Goal: Task Accomplishment & Management: Manage account settings

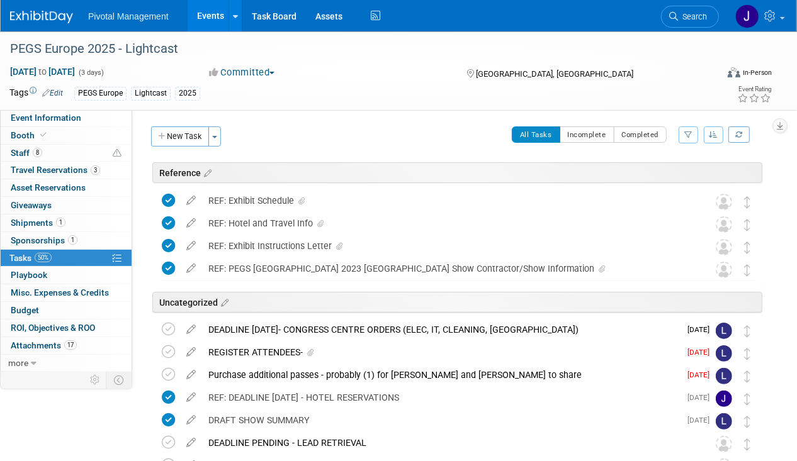
click at [190, 15] on link "Events" at bounding box center [211, 15] width 46 height 31
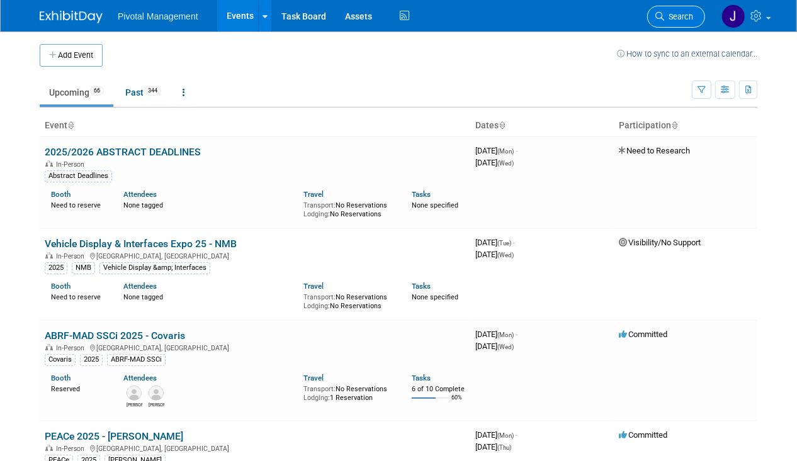
click at [688, 19] on span "Search" at bounding box center [678, 16] width 29 height 9
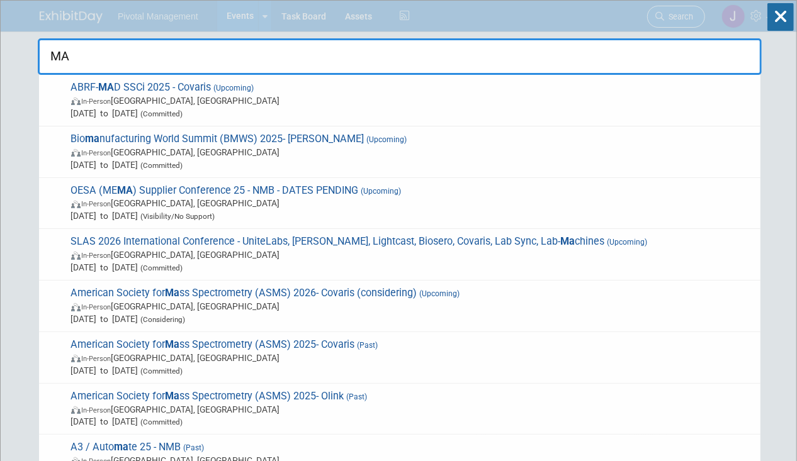
type input "MAD"
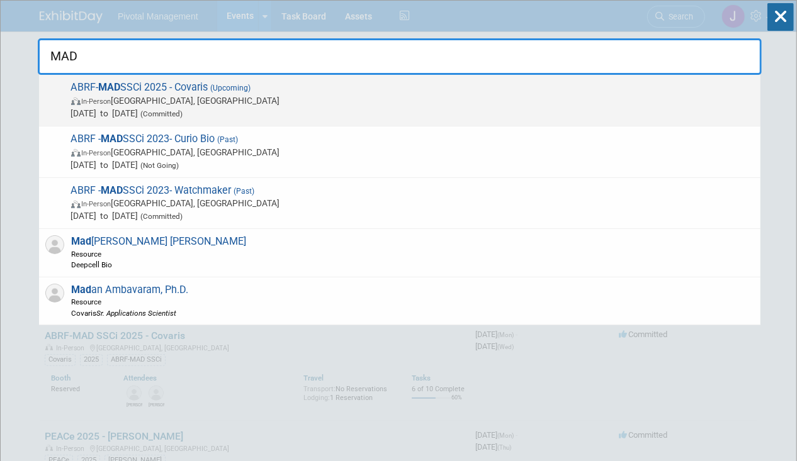
click at [371, 96] on span "In-Person Richmond, VA" at bounding box center [412, 100] width 683 height 13
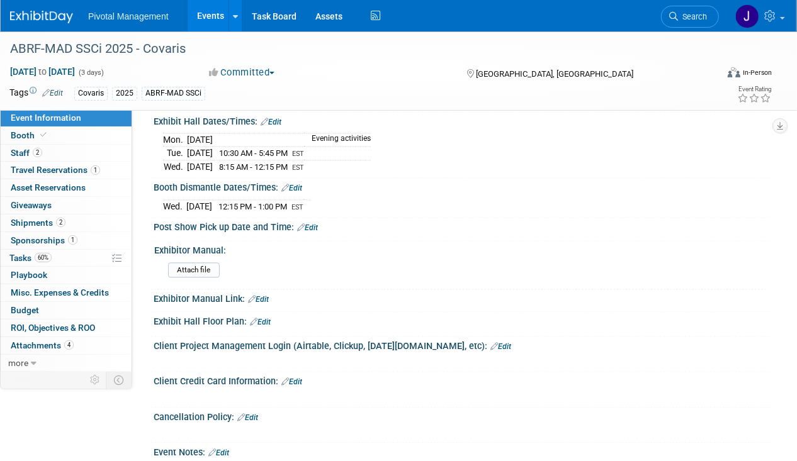
scroll to position [1340, 0]
click at [64, 255] on link "60% Tasks 60%" at bounding box center [66, 258] width 131 height 17
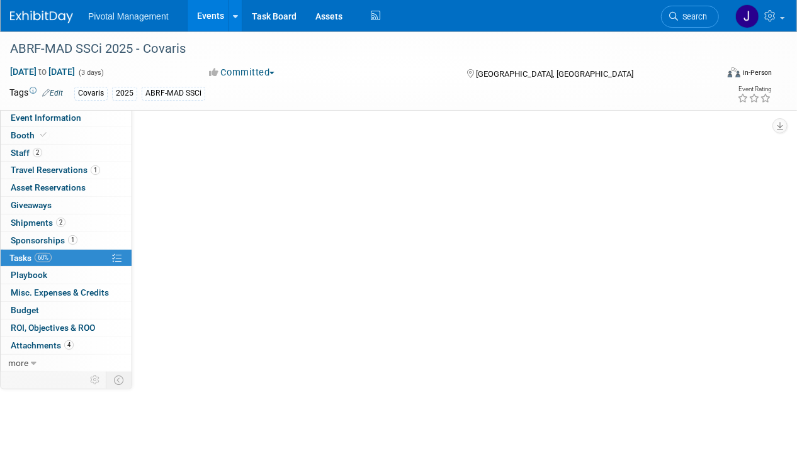
scroll to position [0, 0]
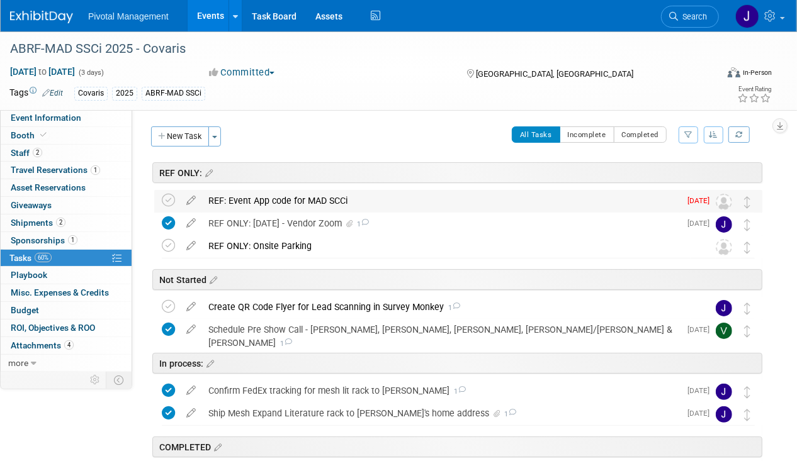
click at [353, 199] on div "REF: Event App code for MAD SCCi" at bounding box center [441, 200] width 478 height 21
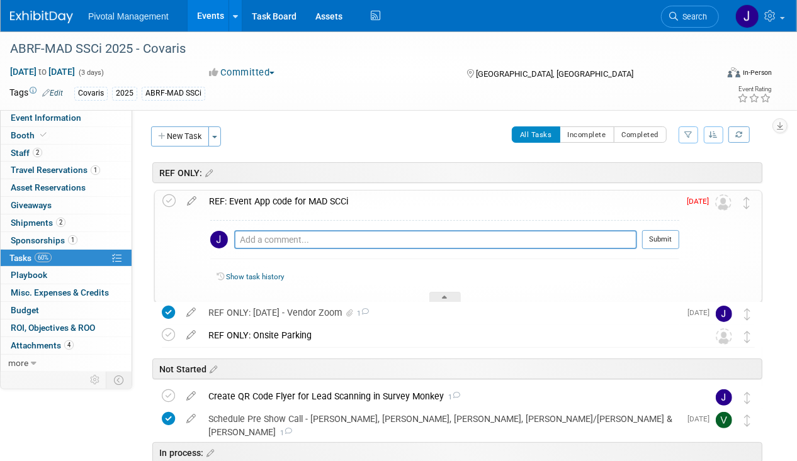
click at [353, 199] on div "REF: Event App code for MAD SCCi" at bounding box center [441, 201] width 477 height 21
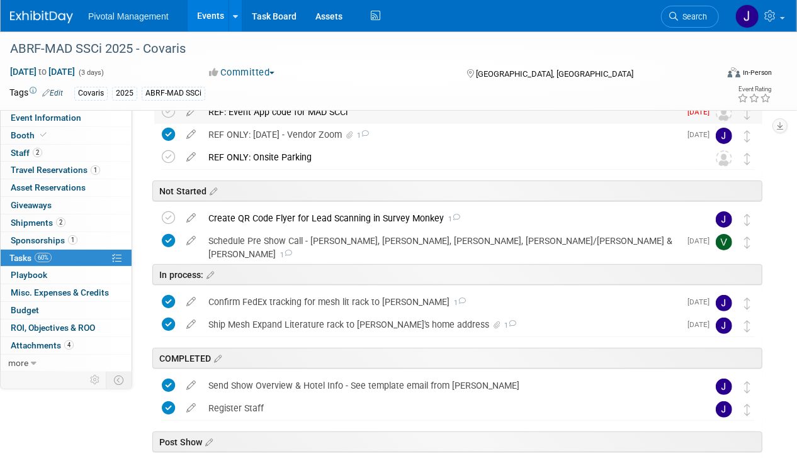
scroll to position [91, 0]
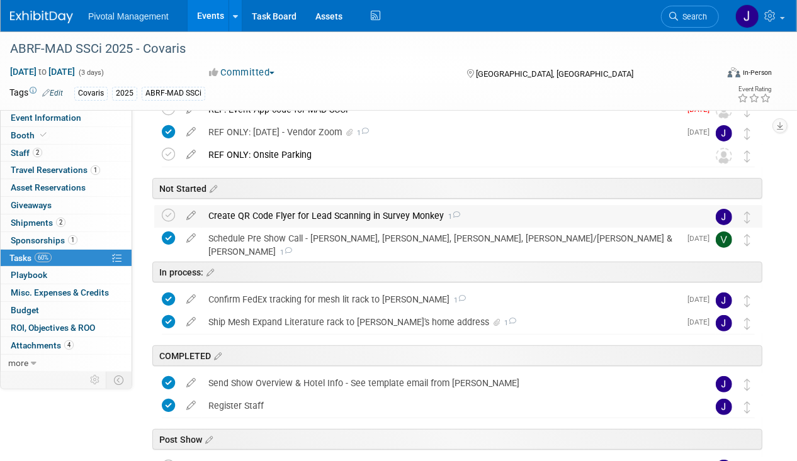
click at [305, 217] on div "Create QR Code Flyer for Lead Scanning in Survey Monkey 1" at bounding box center [446, 215] width 489 height 21
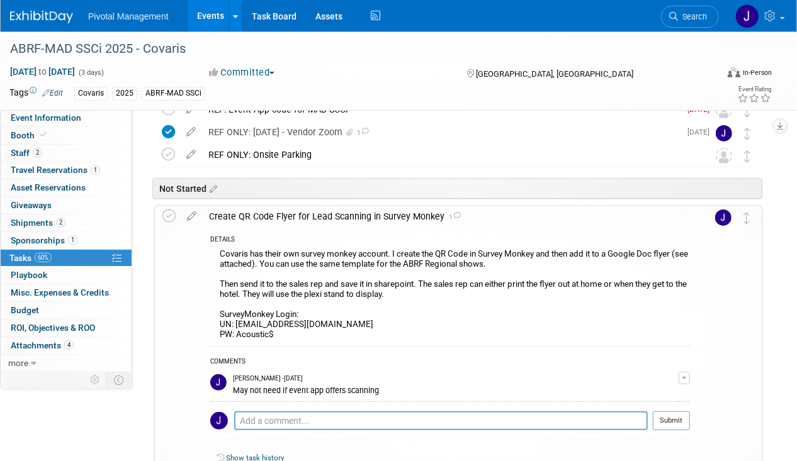
click at [305, 217] on div "Create QR Code Flyer for Lead Scanning in Survey Monkey 1" at bounding box center [446, 216] width 487 height 21
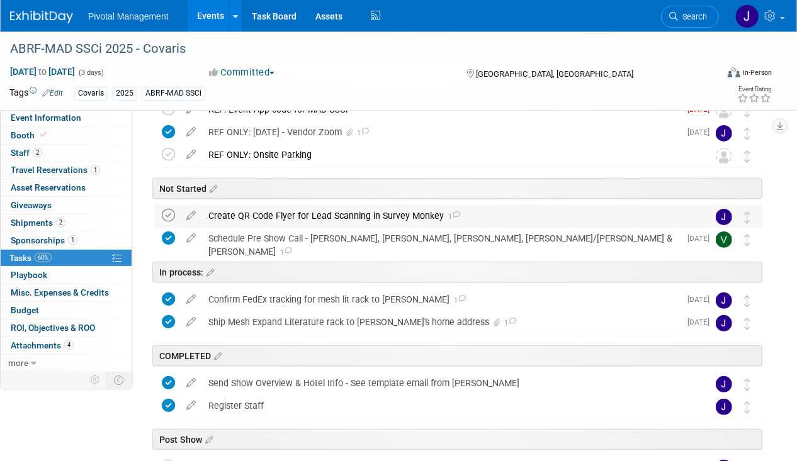
click at [168, 215] on icon at bounding box center [168, 215] width 13 height 13
click at [264, 216] on div "Create QR Code Flyer for Lead Scanning in Survey Monkey 1" at bounding box center [446, 215] width 489 height 21
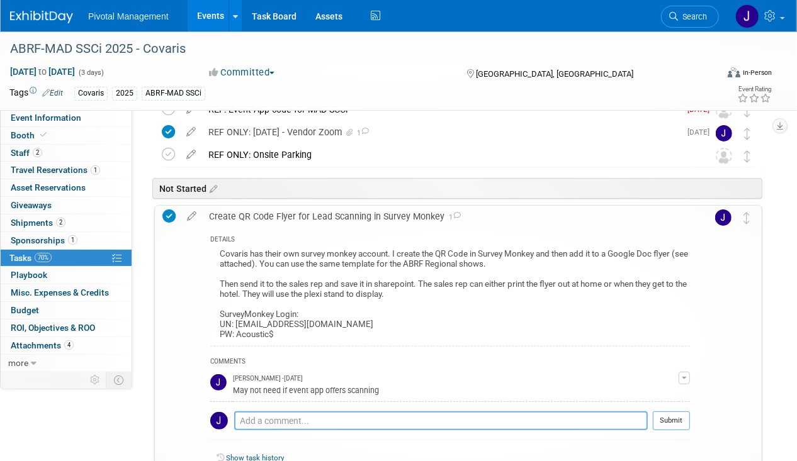
click at [277, 423] on textarea at bounding box center [441, 421] width 414 height 18
type textarea "N/A - Event app offers lead scanning"
click at [667, 419] on button "Submit" at bounding box center [671, 421] width 37 height 19
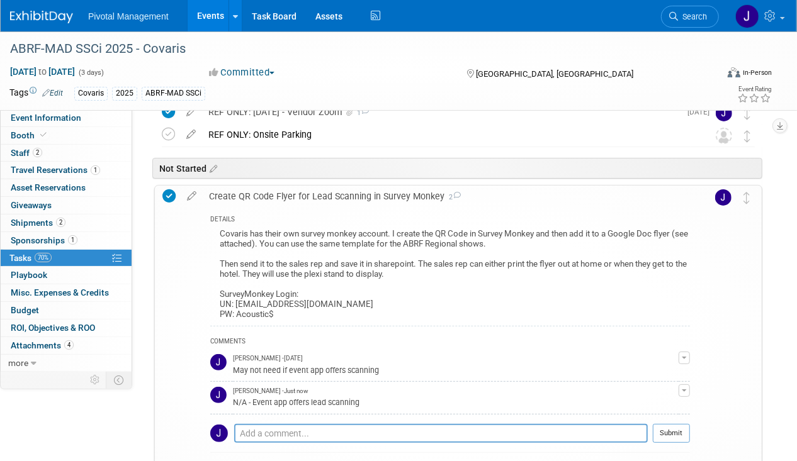
scroll to position [111, 0]
click at [303, 189] on div "Create QR Code Flyer for Lead Scanning in Survey Monkey 2" at bounding box center [446, 196] width 487 height 21
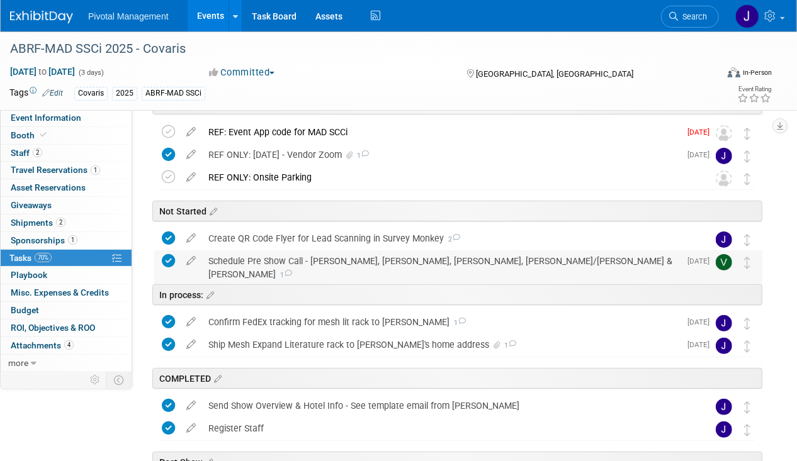
scroll to position [0, 0]
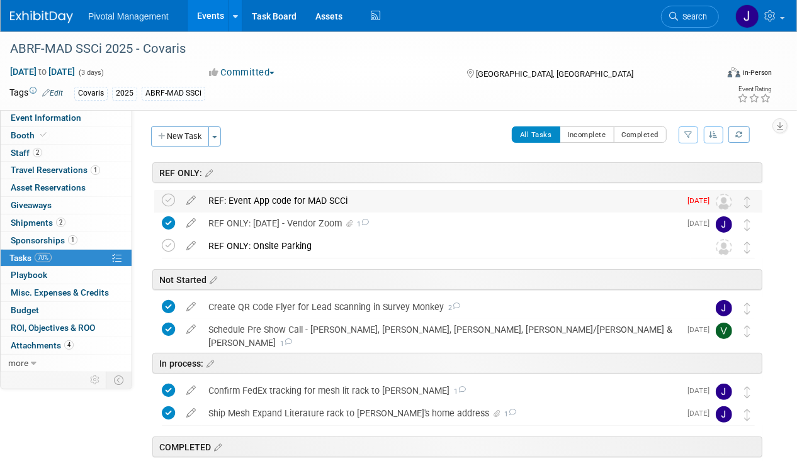
click at [288, 196] on div "REF: Event App code for MAD SCCi" at bounding box center [441, 200] width 478 height 21
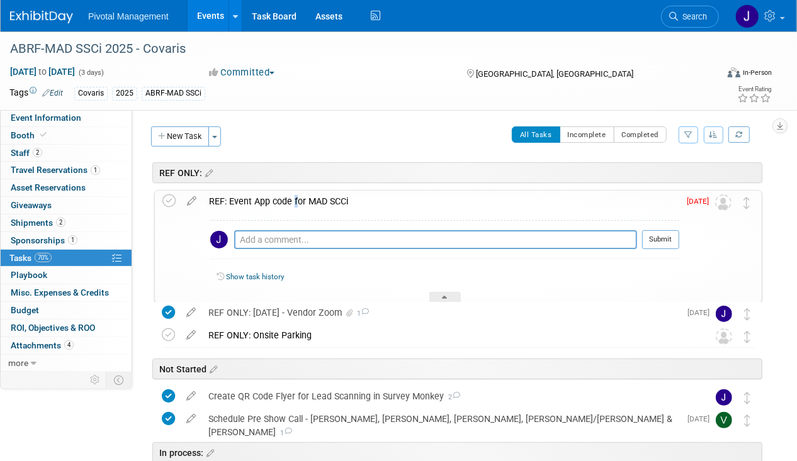
click at [288, 196] on div "REF: Event App code for MAD SCCi" at bounding box center [441, 201] width 477 height 21
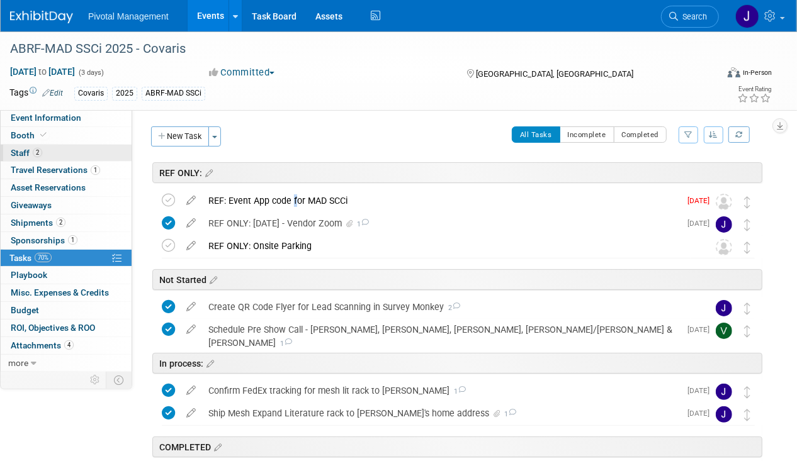
click at [47, 146] on link "2 Staff 2" at bounding box center [66, 153] width 131 height 17
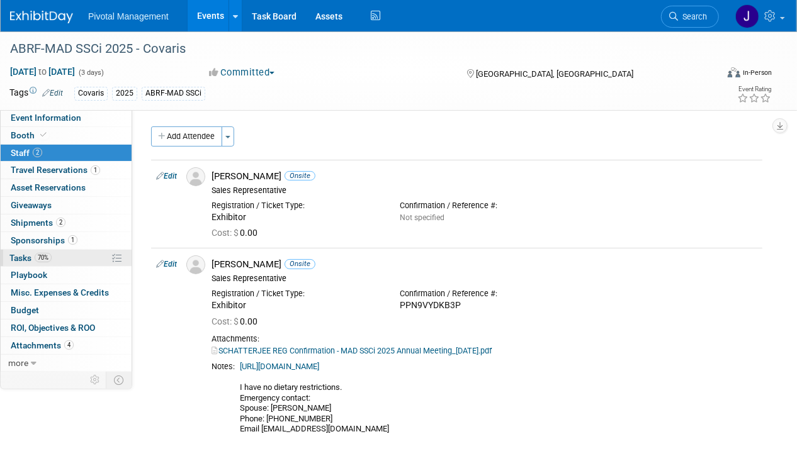
click at [39, 262] on link "70% Tasks 70%" at bounding box center [66, 258] width 131 height 17
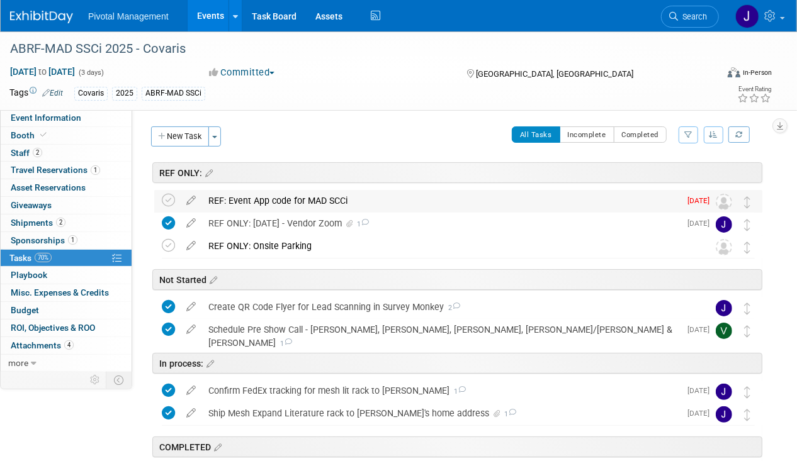
click at [241, 201] on div "REF: Event App code for MAD SCCi" at bounding box center [441, 200] width 478 height 21
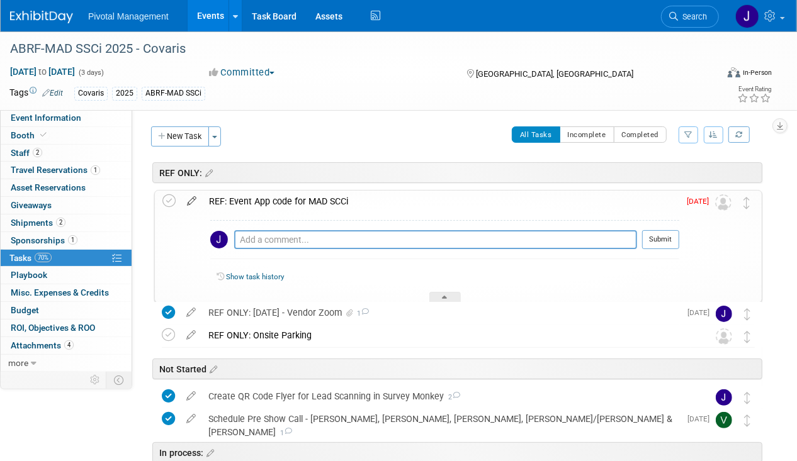
click at [190, 197] on icon at bounding box center [192, 199] width 22 height 16
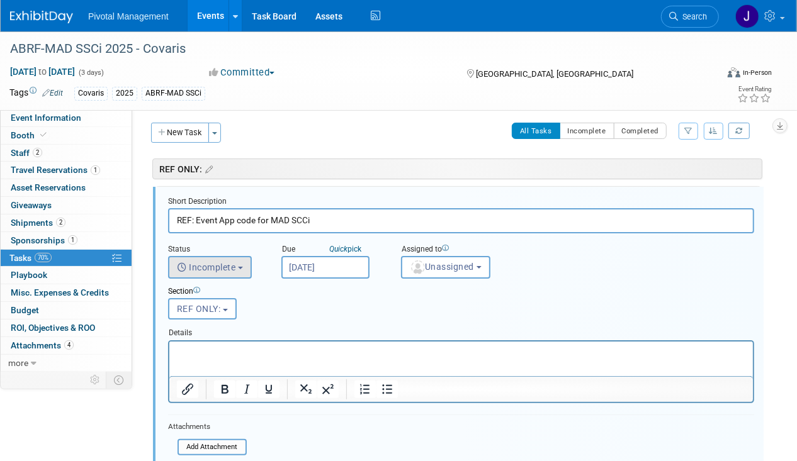
scroll to position [6, 0]
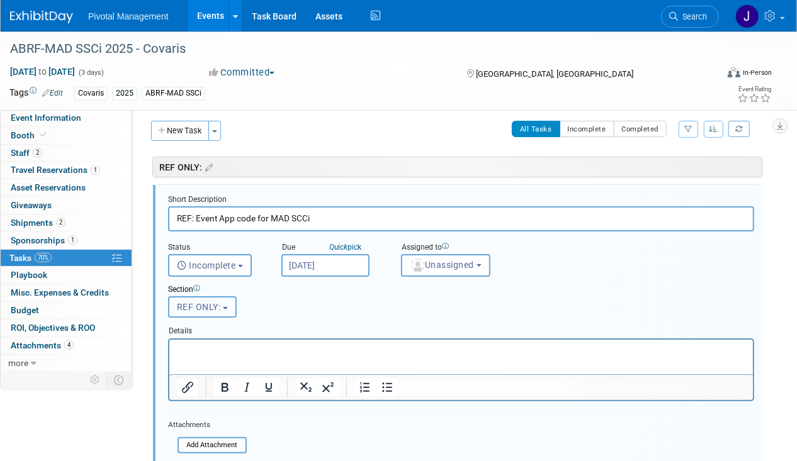
click at [196, 304] on span "REF ONLY:" at bounding box center [199, 307] width 44 height 10
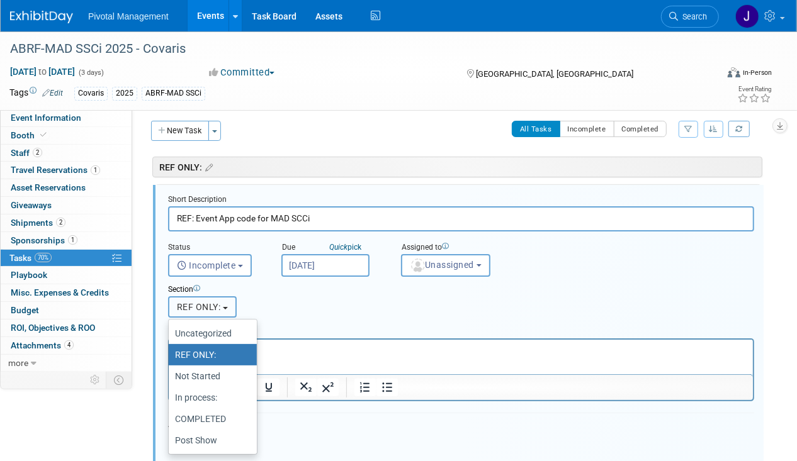
click at [198, 302] on span "REF ONLY:" at bounding box center [199, 307] width 44 height 10
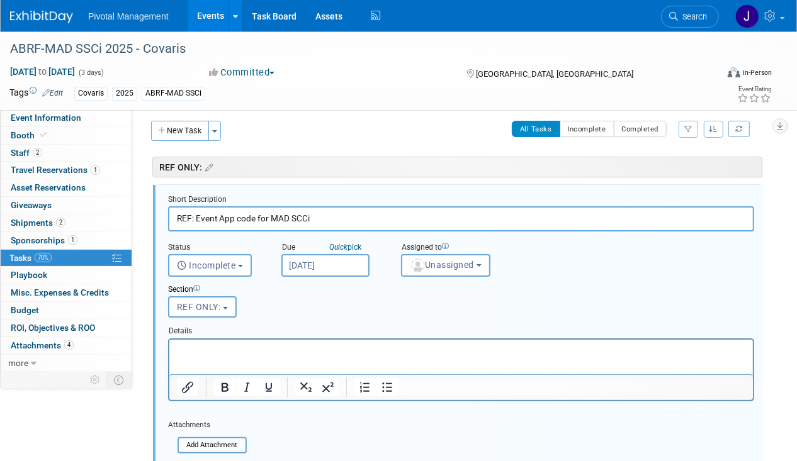
click at [354, 265] on input "Aug 29, 2025" at bounding box center [325, 265] width 88 height 23
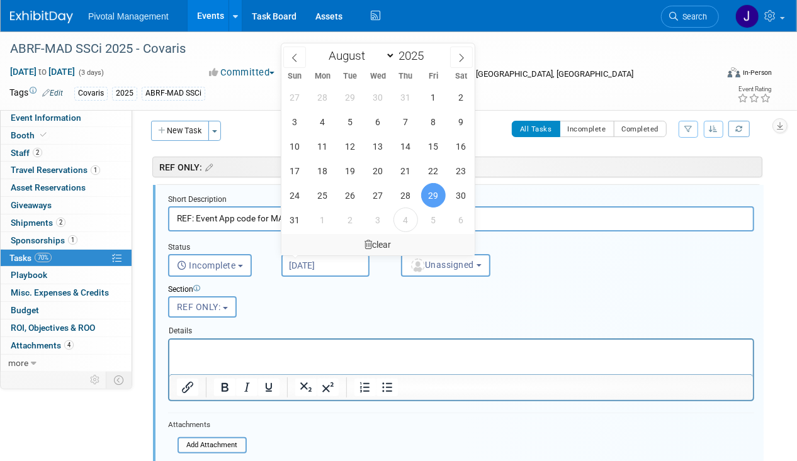
click at [371, 246] on div "clear" at bounding box center [378, 244] width 194 height 21
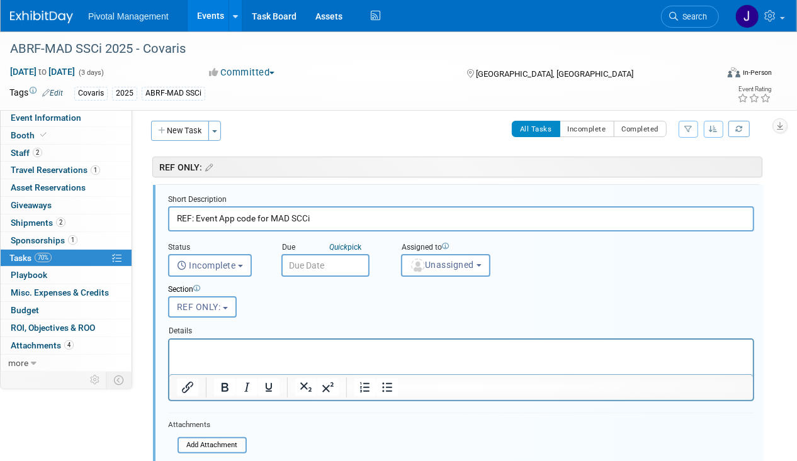
click at [213, 344] on p "Rich Text Area. Press ALT-0 for help." at bounding box center [460, 350] width 569 height 12
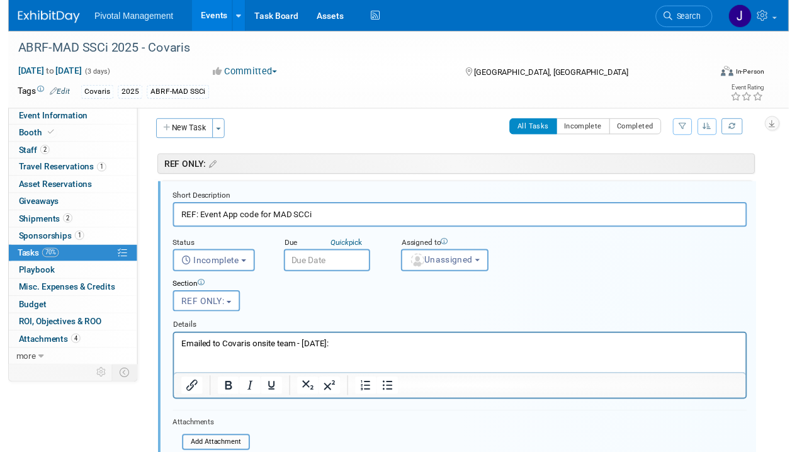
scroll to position [42, 0]
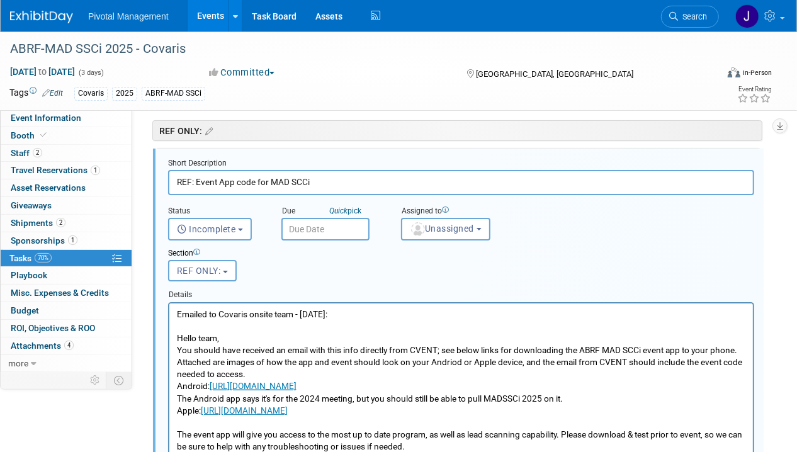
click at [243, 340] on p "Hello team, You should have received an email with this info directly from CVEN…" at bounding box center [460, 398] width 569 height 132
click at [242, 340] on p "Hello team, You should have received an email with this info directly from CVEN…" at bounding box center [460, 398] width 569 height 132
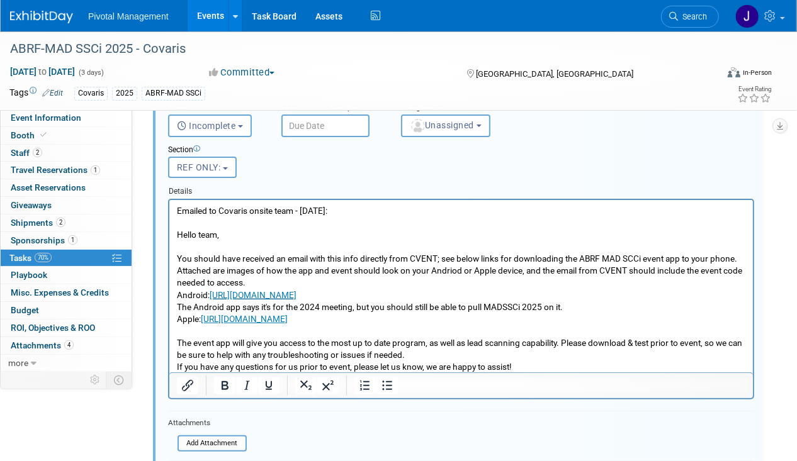
scroll to position [146, 0]
click at [269, 283] on p "You should have received an email with this info directly from CVENT; see below…" at bounding box center [460, 306] width 569 height 132
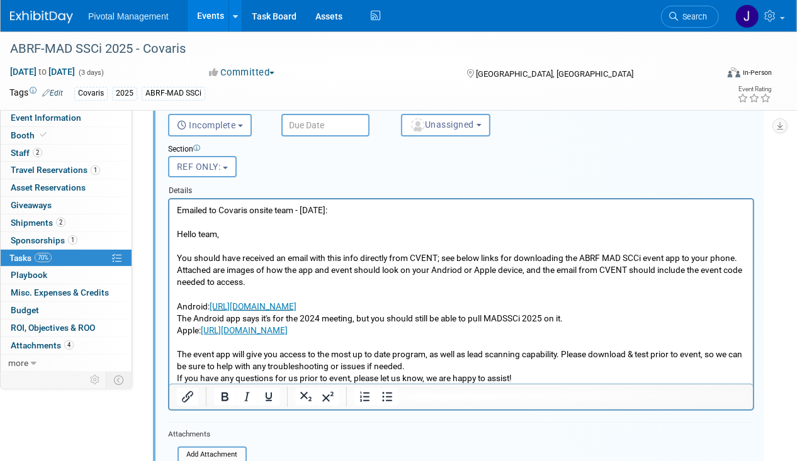
click at [528, 305] on p "Android: https://play.google.com/store/apps/details?id=events.socio.app3275 The…" at bounding box center [460, 336] width 569 height 96
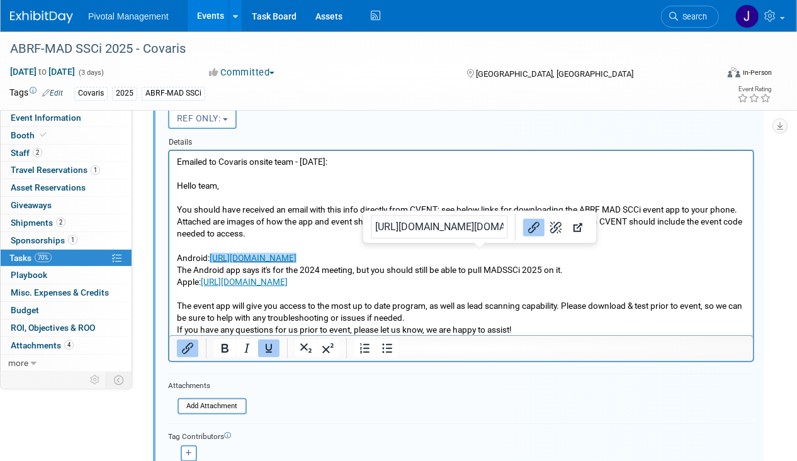
scroll to position [242, 0]
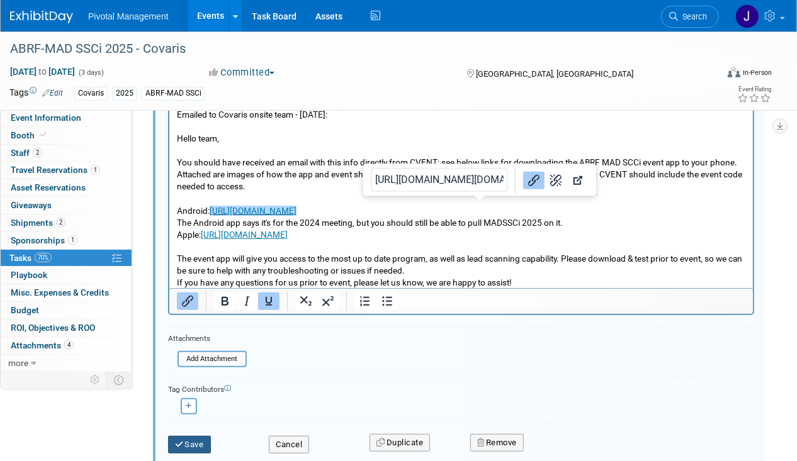
click at [181, 441] on icon "submit" at bounding box center [180, 445] width 10 height 8
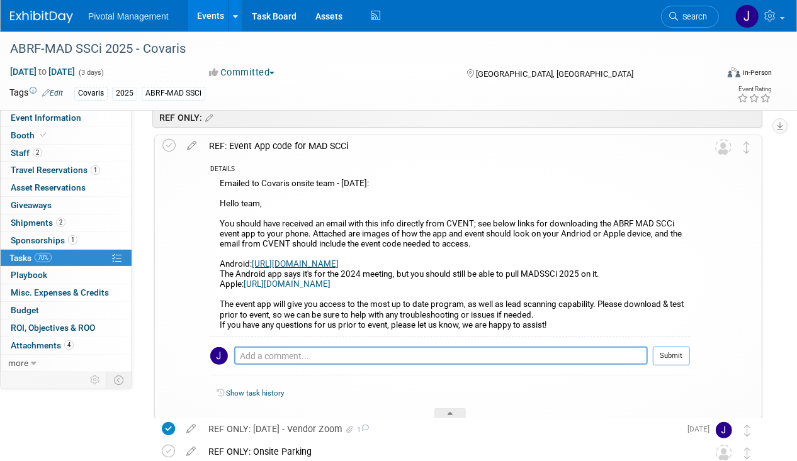
scroll to position [44, 0]
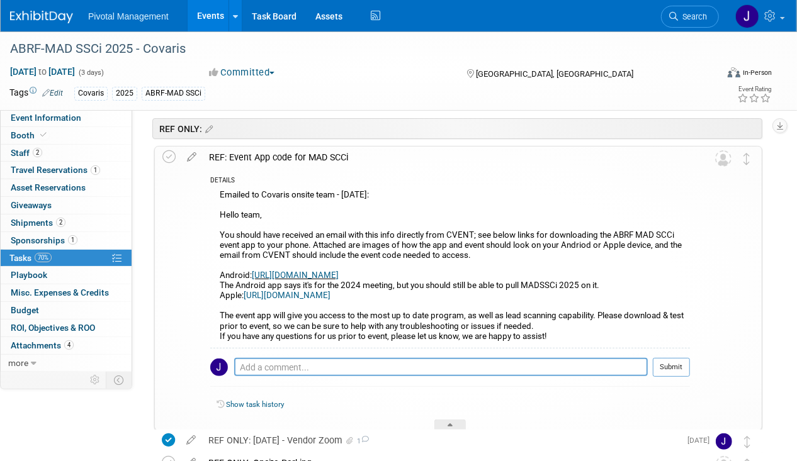
click at [288, 159] on div "REF: Event App code for MAD SCCi" at bounding box center [446, 157] width 487 height 21
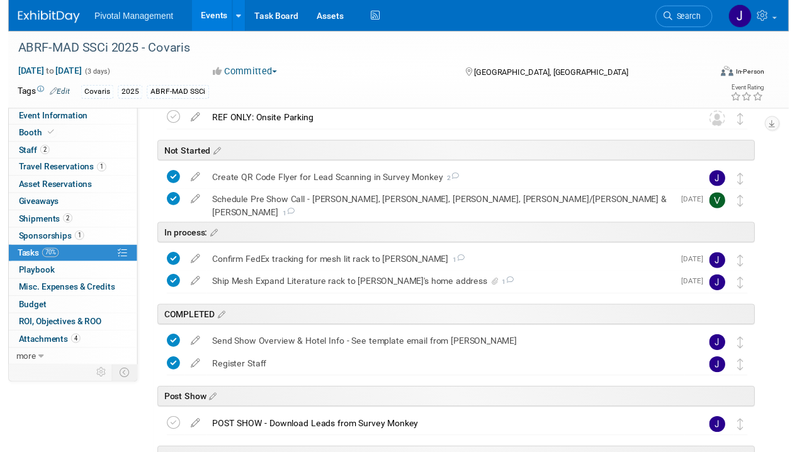
scroll to position [189, 0]
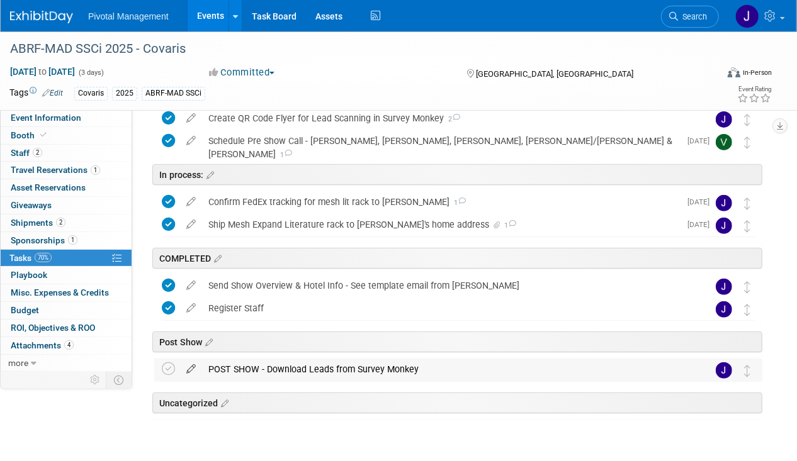
click at [191, 369] on icon at bounding box center [191, 367] width 22 height 16
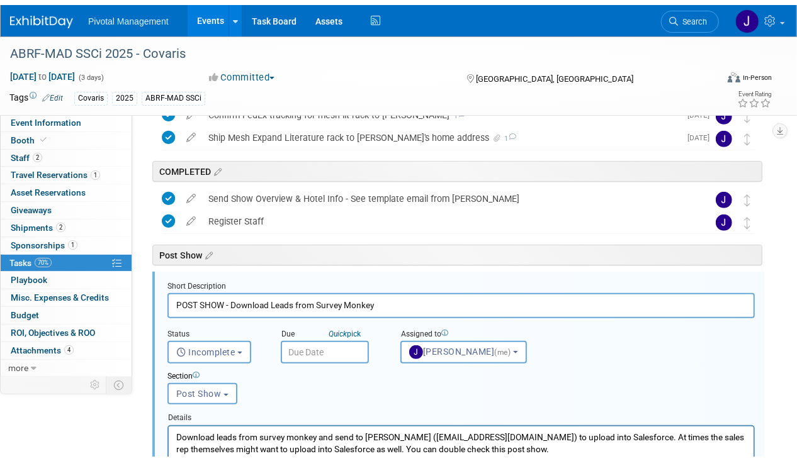
scroll to position [363, 0]
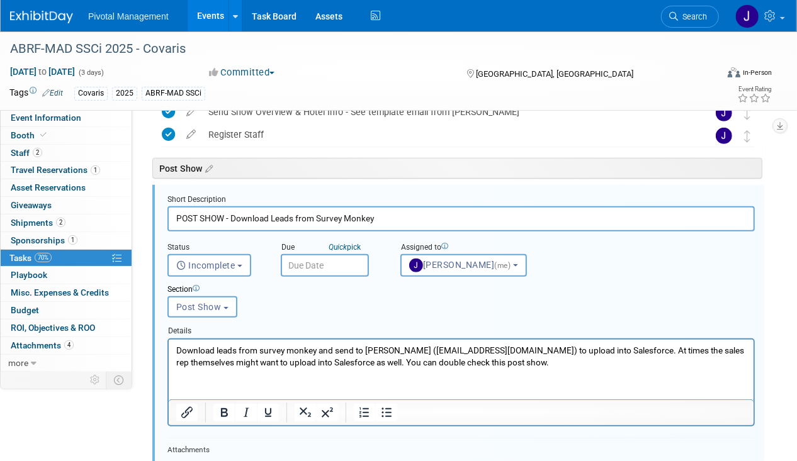
click at [230, 214] on input "POST SHOW - Download Leads from Survey Monkey" at bounding box center [460, 219] width 587 height 25
drag, startPoint x: 518, startPoint y: 215, endPoint x: 452, endPoint y: 216, distance: 65.5
click at [451, 215] on input "POST SHOW - Ping onsite team with reminder to Download Leads from Survey Monkey" at bounding box center [460, 219] width 587 height 25
type input "POST SHOW - Ping onsite team with reminder to Download Leads from ABRF event app"
click at [309, 272] on input "text" at bounding box center [325, 265] width 88 height 23
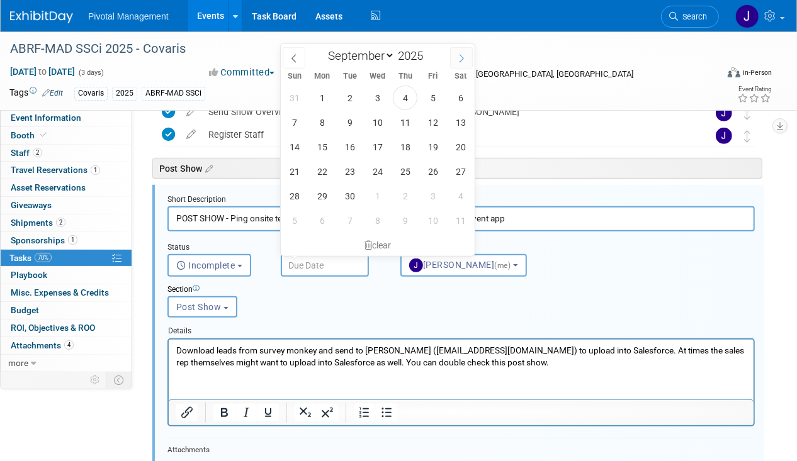
click at [460, 56] on icon at bounding box center [461, 58] width 9 height 9
click at [292, 59] on icon at bounding box center [294, 58] width 9 height 9
select select "8"
click at [384, 142] on span "17" at bounding box center [377, 147] width 25 height 25
type input "Sep 17, 2025"
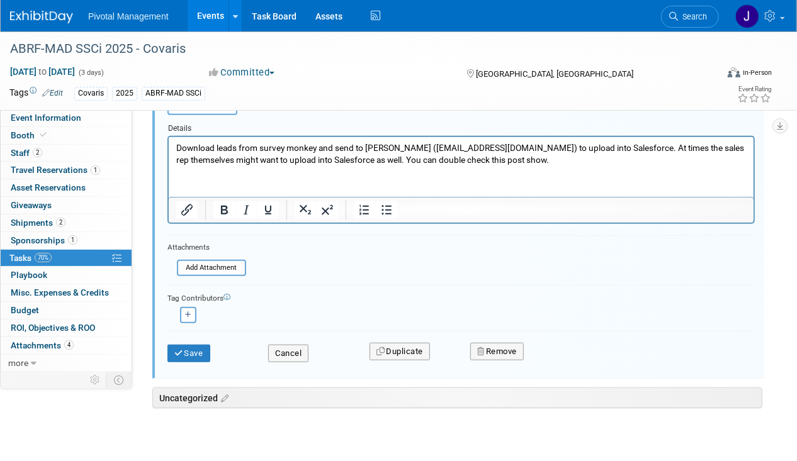
scroll to position [594, 0]
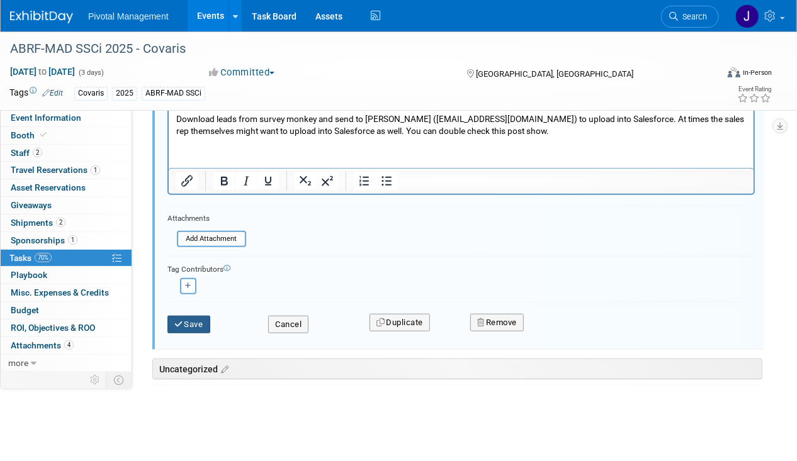
click at [169, 319] on button "Save" at bounding box center [188, 325] width 43 height 18
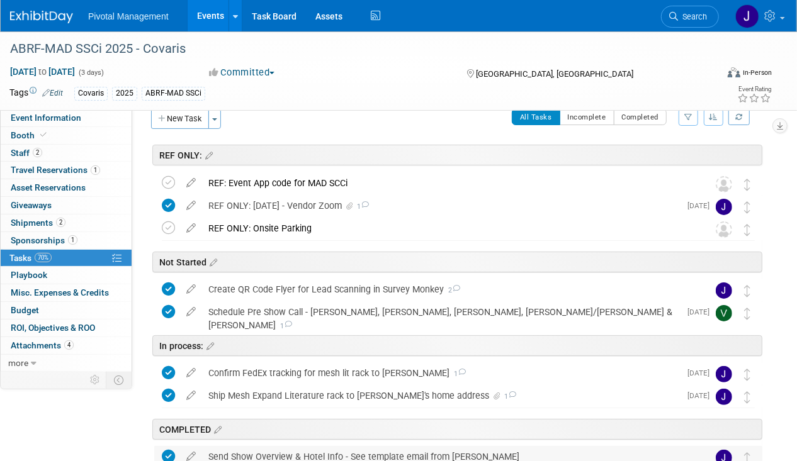
scroll to position [0, 0]
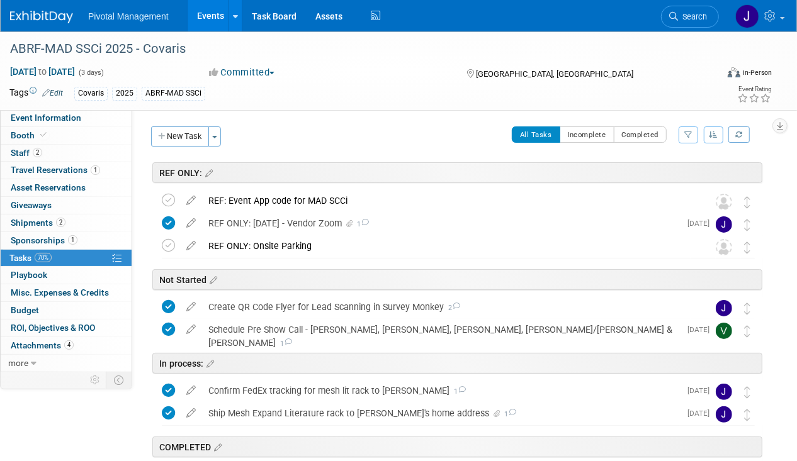
drag, startPoint x: 168, startPoint y: 195, endPoint x: 288, endPoint y: 201, distance: 119.8
click at [168, 195] on icon at bounding box center [168, 200] width 13 height 13
click at [363, 201] on div "REF: Event App code for MAD SCCi" at bounding box center [446, 200] width 489 height 21
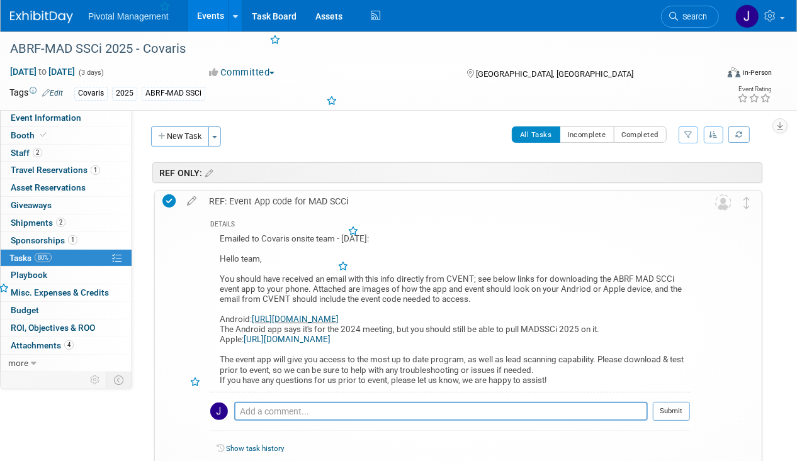
click at [363, 201] on div "REF: Event App code for MAD SCCi" at bounding box center [446, 201] width 487 height 21
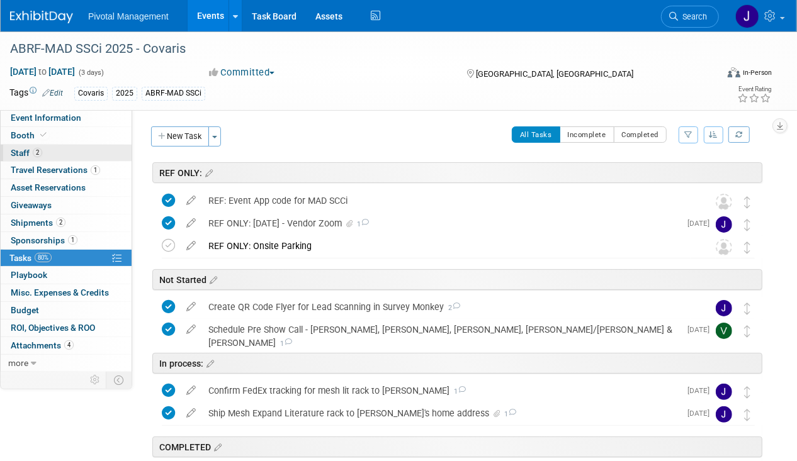
click at [21, 150] on span "Staff 2" at bounding box center [26, 153] width 31 height 10
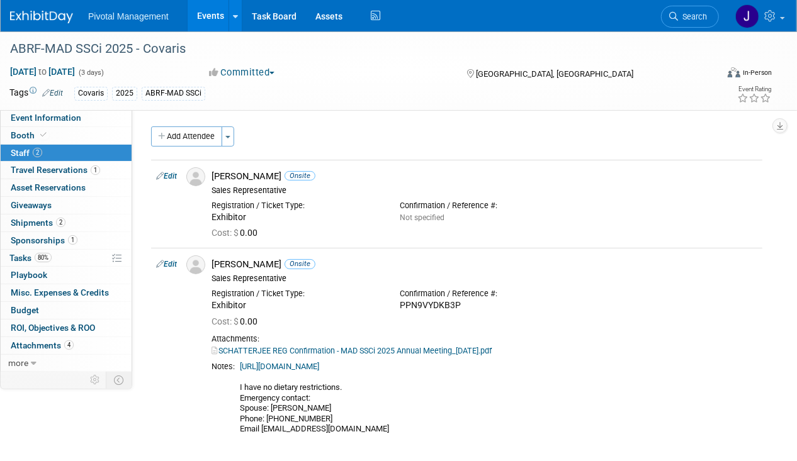
click at [43, 20] on img at bounding box center [41, 17] width 63 height 13
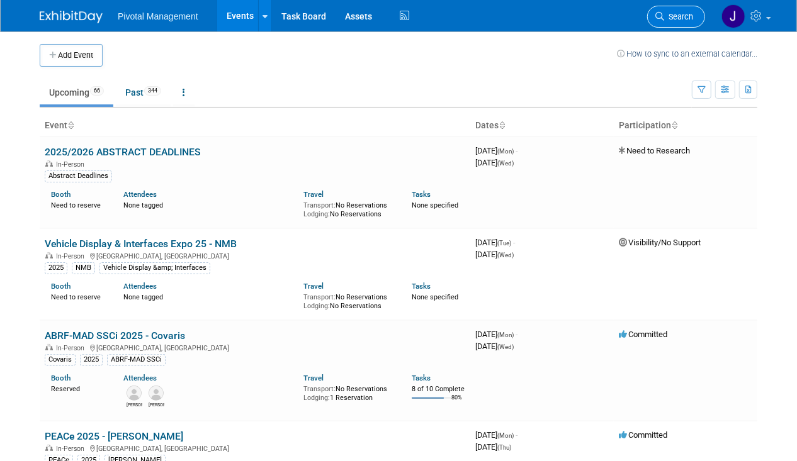
click at [685, 16] on span "Search" at bounding box center [678, 16] width 29 height 9
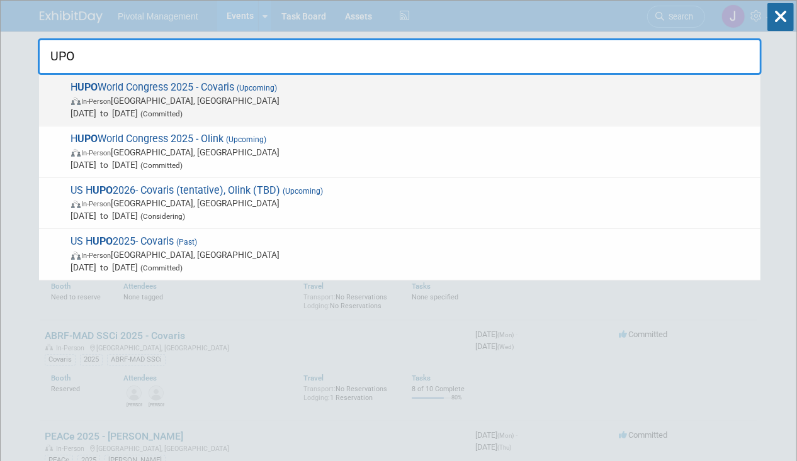
type input "UPO"
click at [338, 95] on span "In-Person Toronto, Canada" at bounding box center [412, 100] width 683 height 13
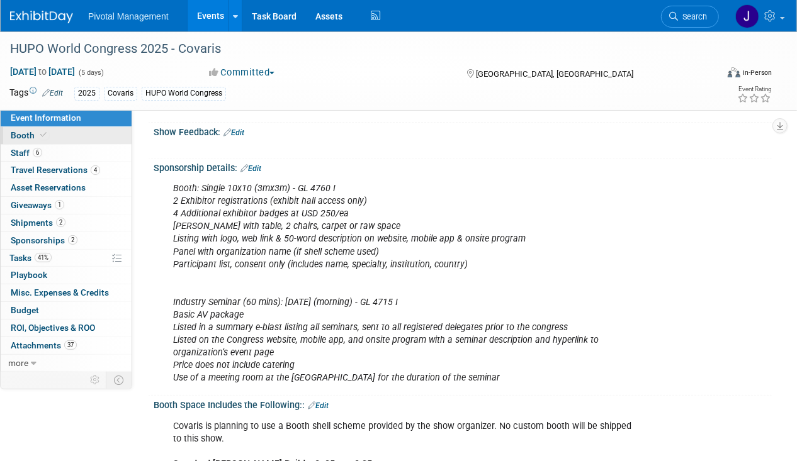
scroll to position [298, 0]
click at [83, 130] on link "Booth" at bounding box center [66, 135] width 131 height 17
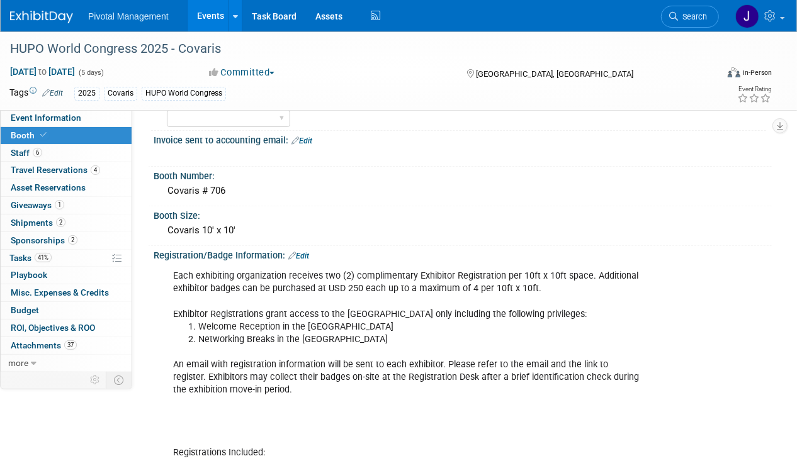
scroll to position [149, 0]
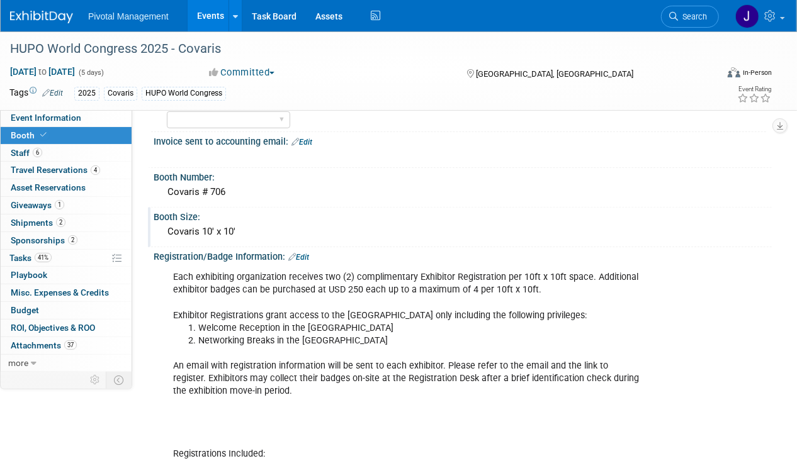
click at [239, 225] on div "Covaris 10' x 10'" at bounding box center [462, 232] width 599 height 20
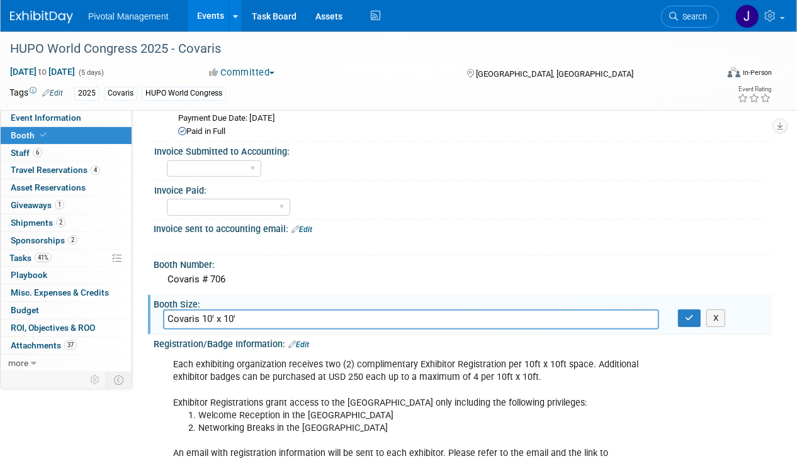
scroll to position [0, 0]
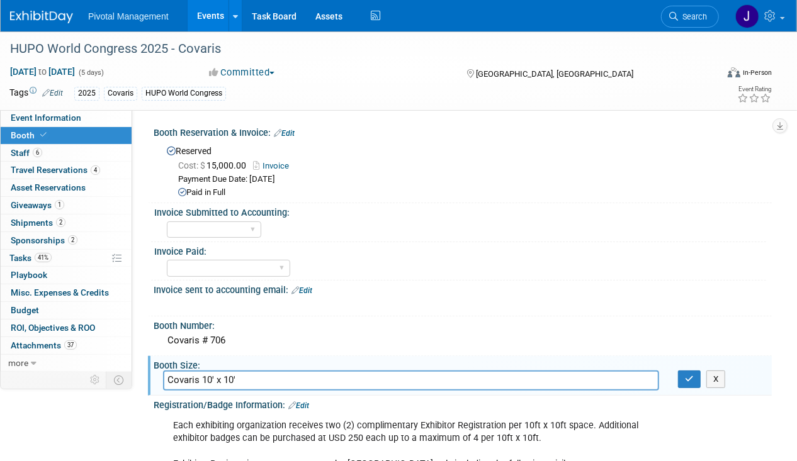
drag, startPoint x: 29, startPoint y: 121, endPoint x: 125, endPoint y: 136, distance: 96.9
click at [29, 121] on span "Event Information" at bounding box center [46, 118] width 71 height 10
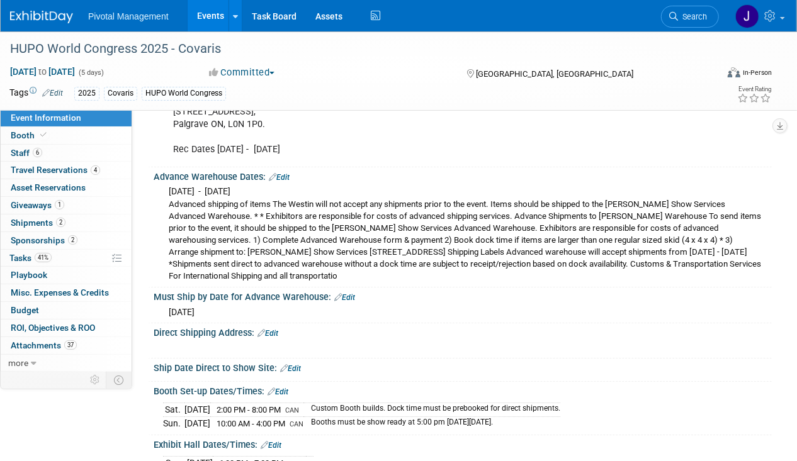
scroll to position [2376, 0]
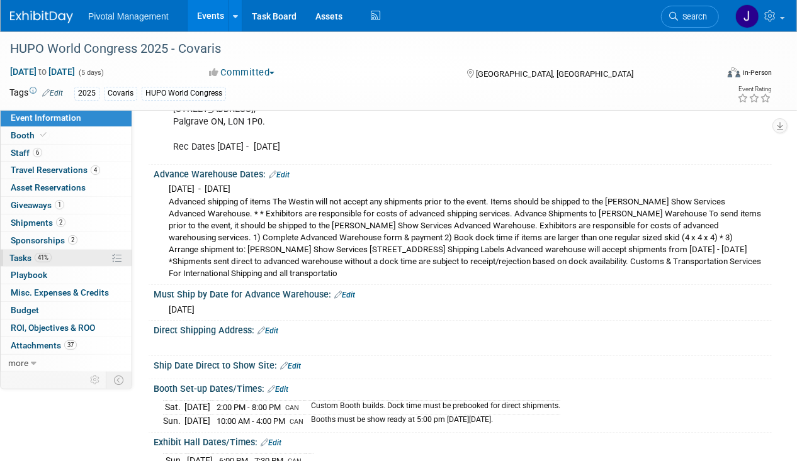
click at [26, 253] on span "Tasks 41%" at bounding box center [30, 258] width 42 height 10
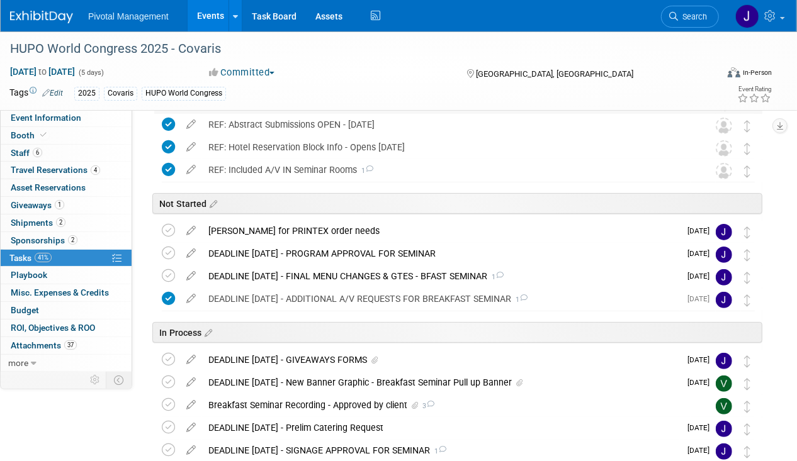
scroll to position [174, 0]
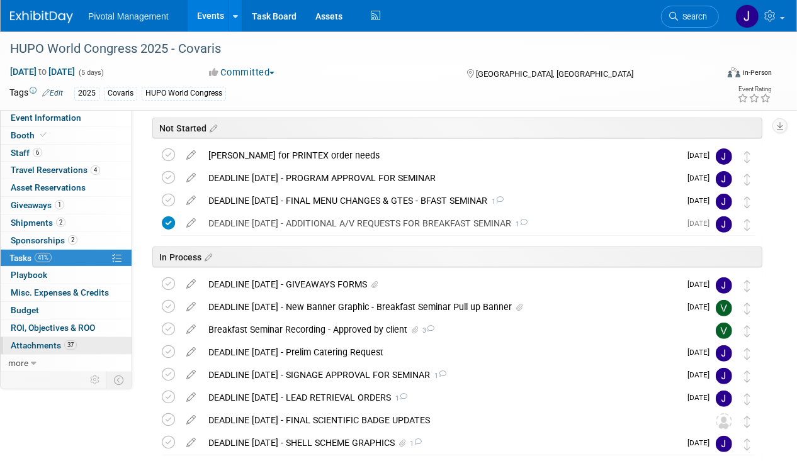
click at [38, 341] on span "Attachments 37" at bounding box center [44, 346] width 66 height 10
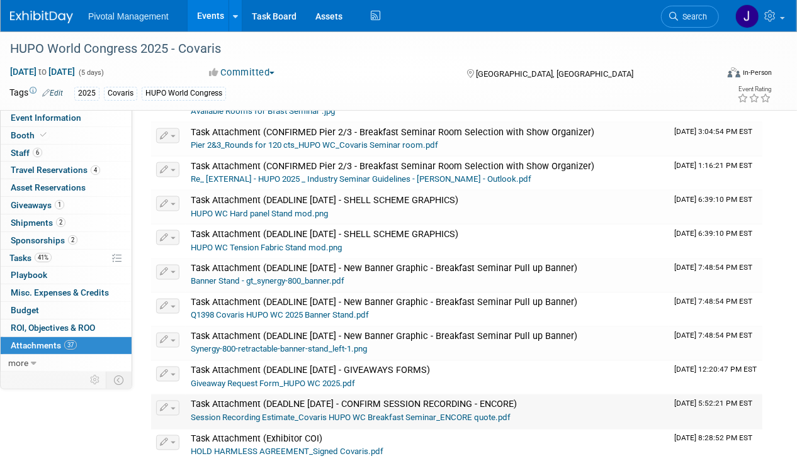
scroll to position [1123, 0]
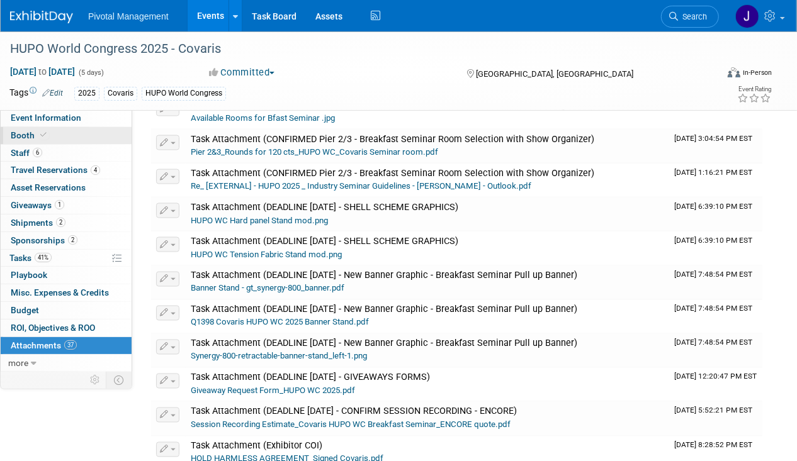
click at [69, 130] on link "Booth" at bounding box center [66, 135] width 131 height 17
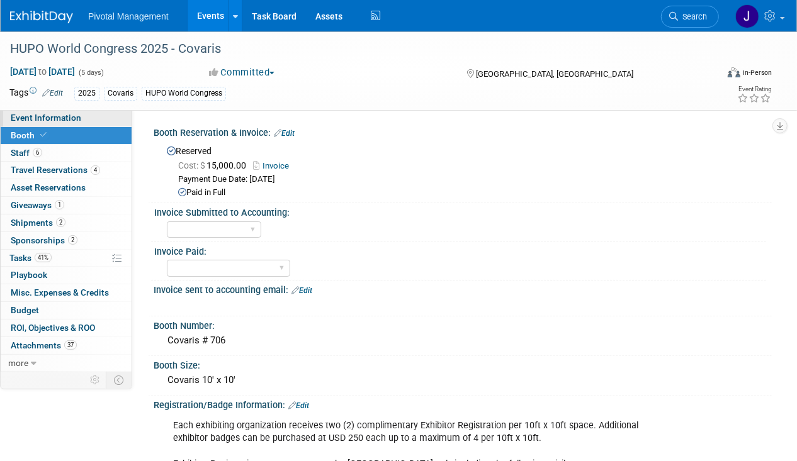
click at [70, 112] on link "Event Information" at bounding box center [66, 118] width 131 height 17
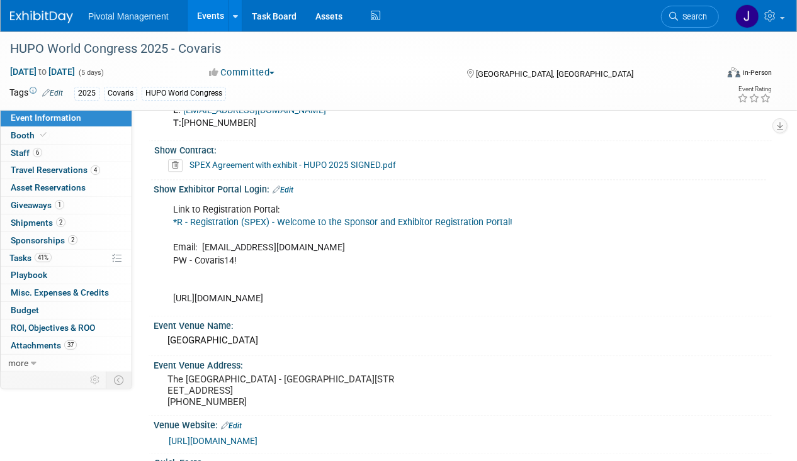
scroll to position [1766, 0]
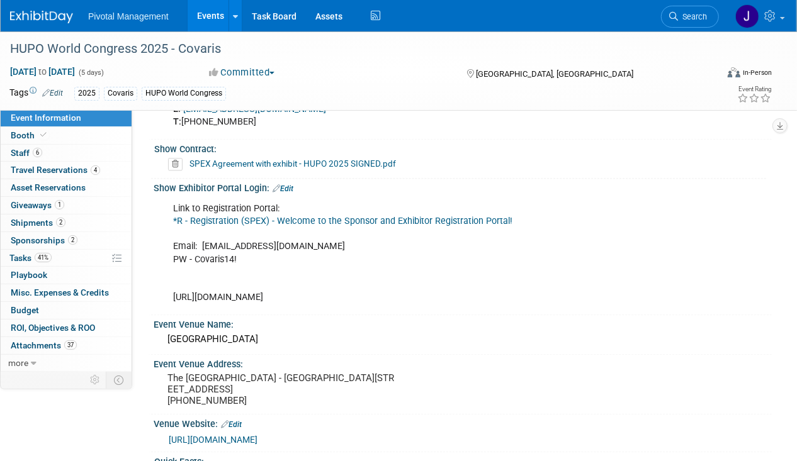
click at [331, 216] on link "*R - Registration (SPEX) - Welcome to the Sponsor and Exhibitor Registration Po…" at bounding box center [342, 221] width 339 height 11
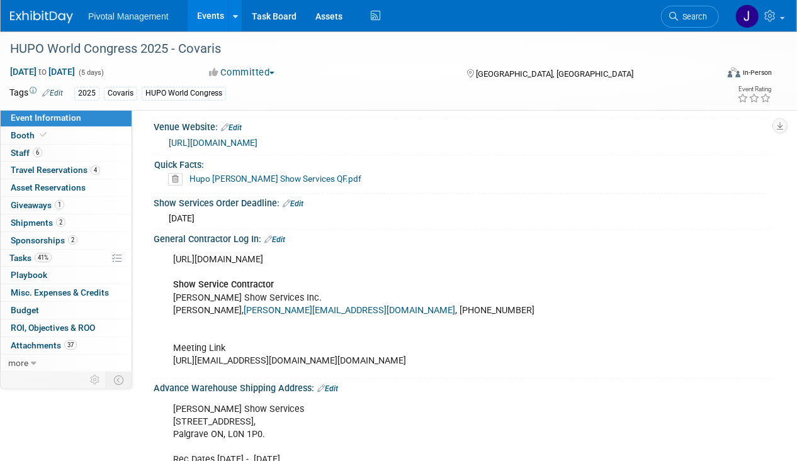
scroll to position [2098, 0]
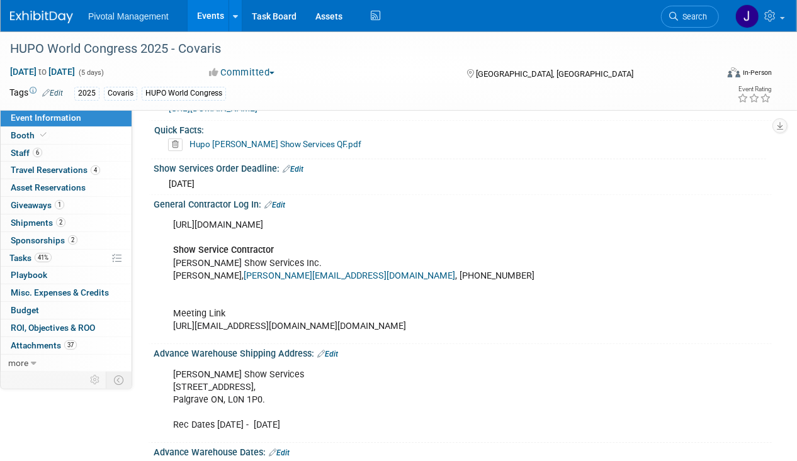
drag, startPoint x: 365, startPoint y: 228, endPoint x: 169, endPoint y: 212, distance: 196.5
click at [169, 213] on div "[URL][DOMAIN_NAME] Show Service Contractor [PERSON_NAME] Show Services Inc. [PE…" at bounding box center [406, 276] width 485 height 127
copy div "[URL][DOMAIN_NAME]"
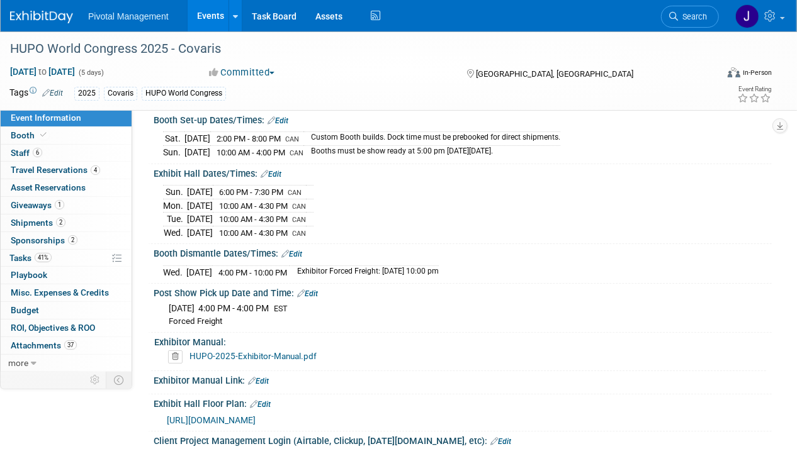
scroll to position [2642, 0]
